Goal: Navigation & Orientation: Find specific page/section

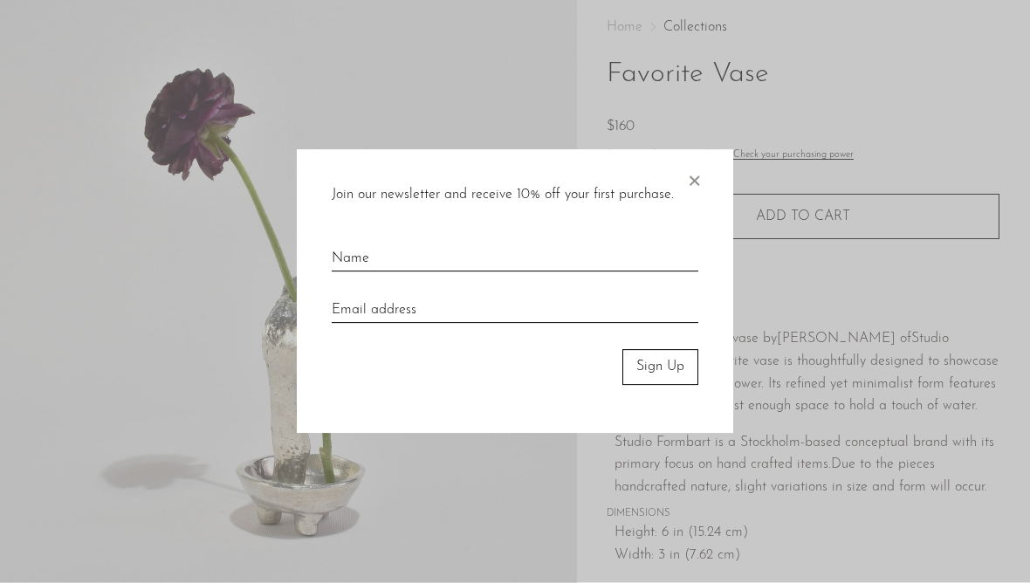
scroll to position [94, 0]
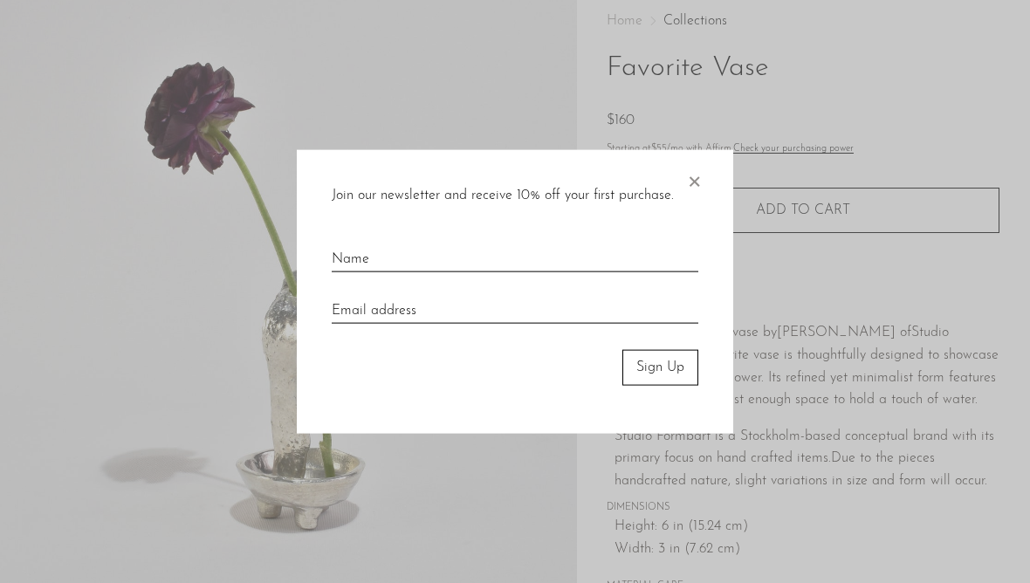
click at [712, 178] on div "Join our newsletter and receive 10% off your first purchase. × Sign Up" at bounding box center [515, 292] width 437 height 284
click at [701, 193] on span "×" at bounding box center [693, 178] width 17 height 56
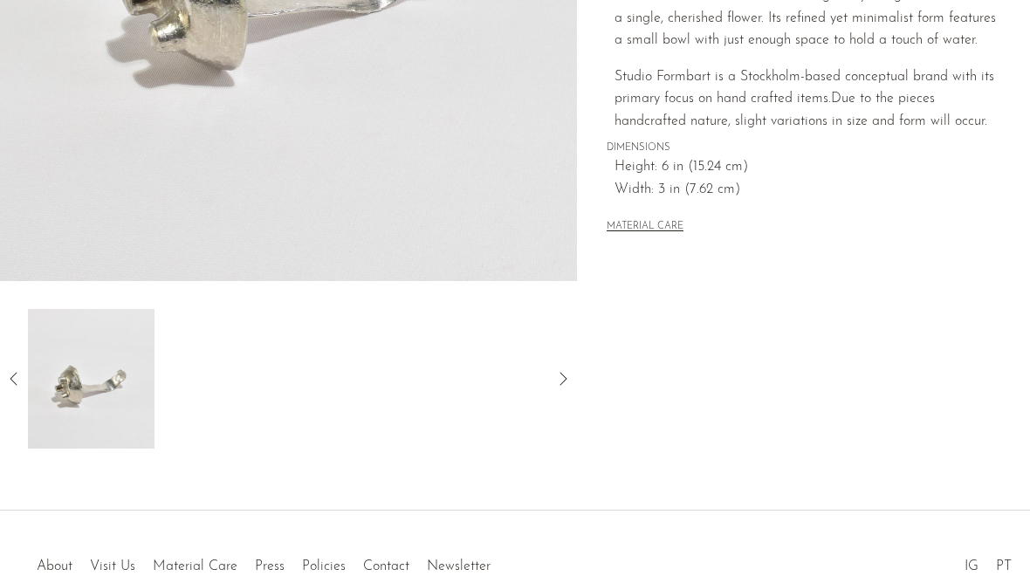
scroll to position [452, 0]
click at [573, 375] on icon at bounding box center [563, 380] width 21 height 21
click at [65, 404] on img at bounding box center [91, 381] width 127 height 140
click at [9, 402] on div at bounding box center [288, 381] width 577 height 140
click at [10, 383] on icon at bounding box center [13, 380] width 21 height 21
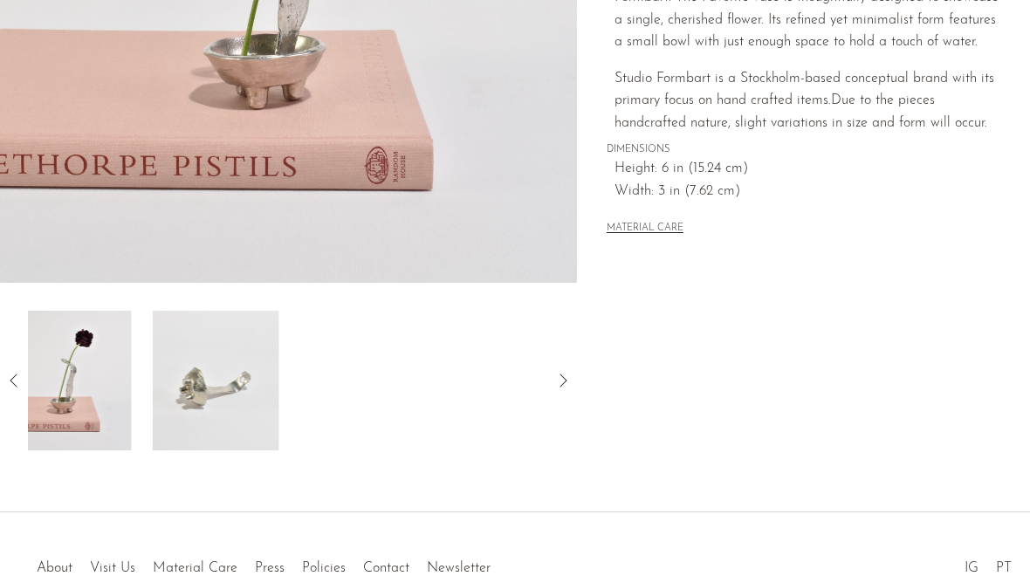
click at [18, 388] on icon at bounding box center [13, 380] width 21 height 21
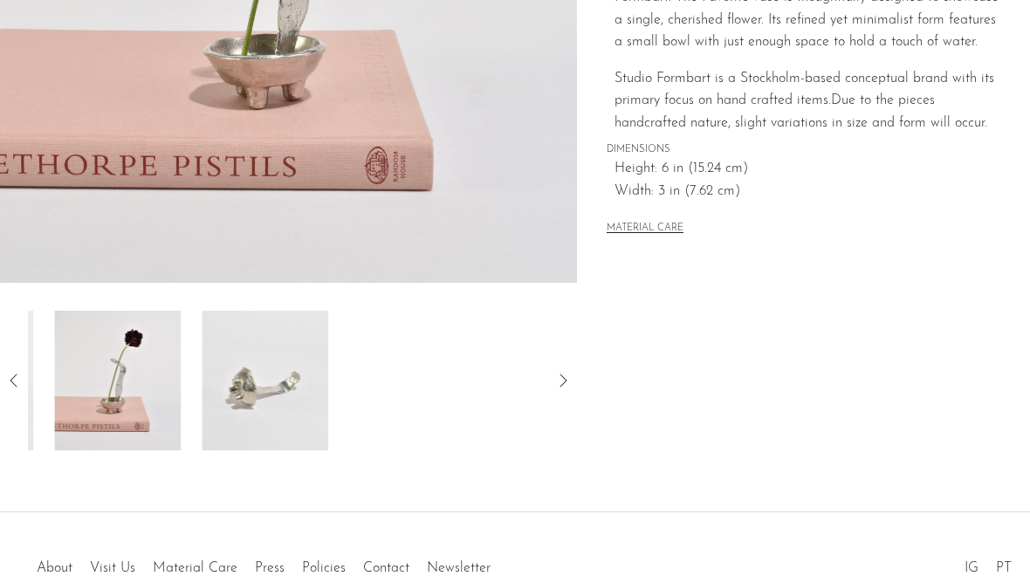
click at [110, 379] on img at bounding box center [117, 381] width 127 height 140
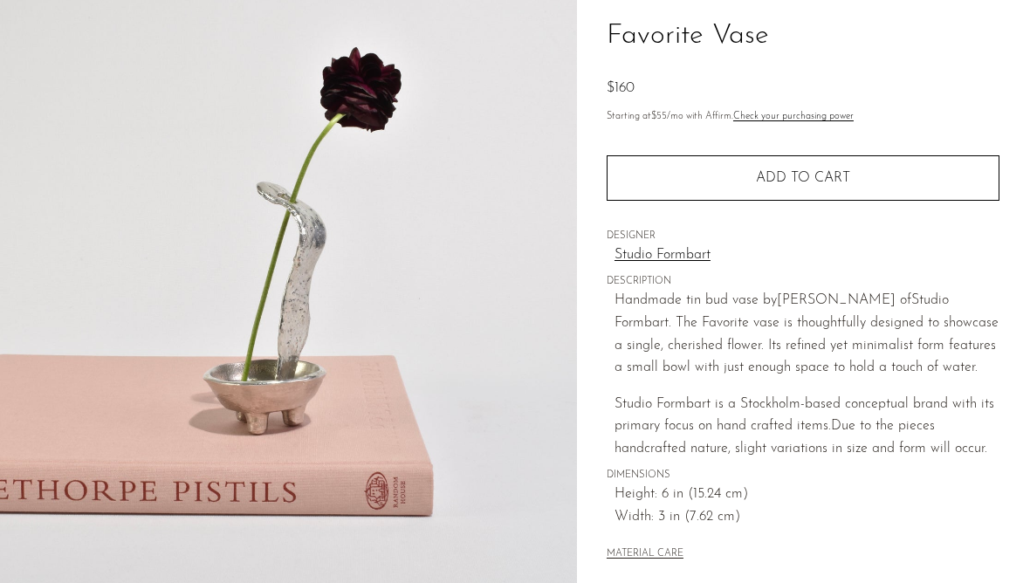
scroll to position [0, 0]
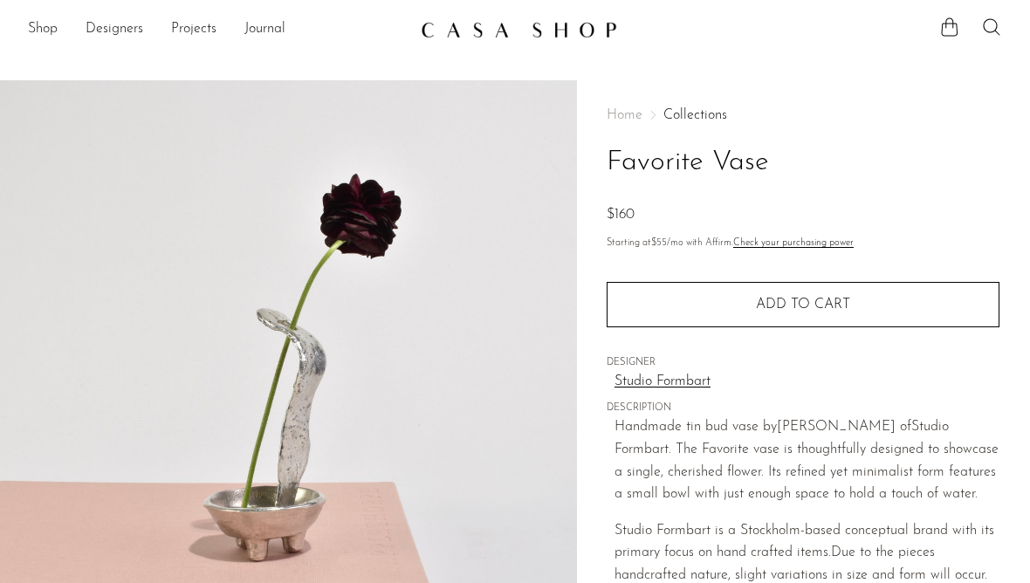
click at [52, 10] on section "Shop Featured New Arrivals Bestsellers Coming Soon Jewelry Jewelry All Earrings…" at bounding box center [515, 22] width 1030 height 45
click at [56, 25] on link "Shop" at bounding box center [43, 29] width 30 height 23
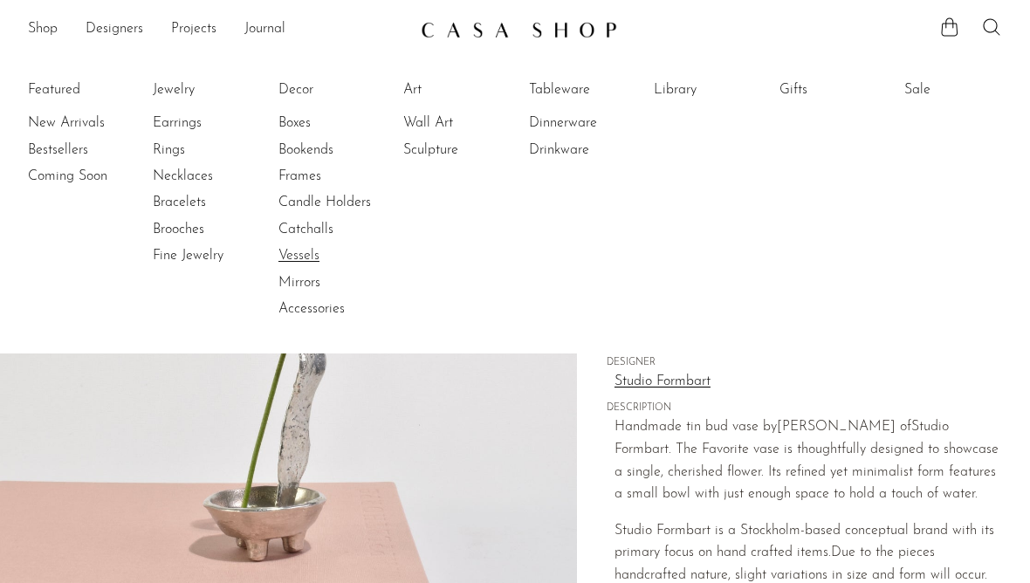
click at [312, 259] on link "Vessels" at bounding box center [343, 255] width 131 height 19
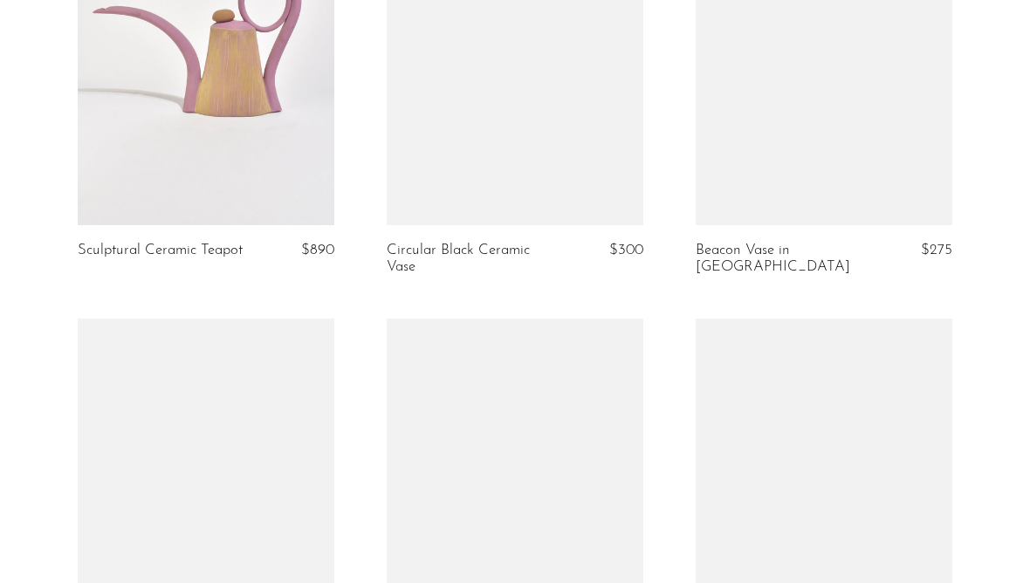
scroll to position [2636, 0]
